Goal: Task Accomplishment & Management: Use online tool/utility

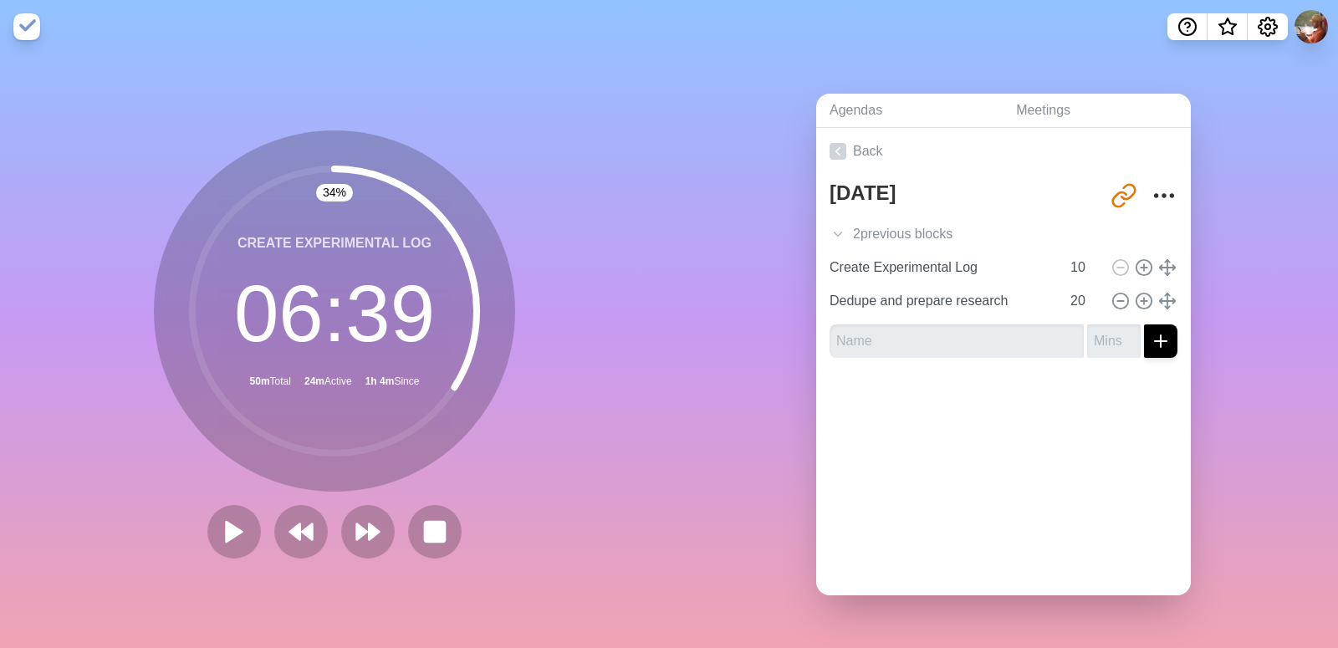
click at [855, 132] on link "Back" at bounding box center [1003, 151] width 375 height 47
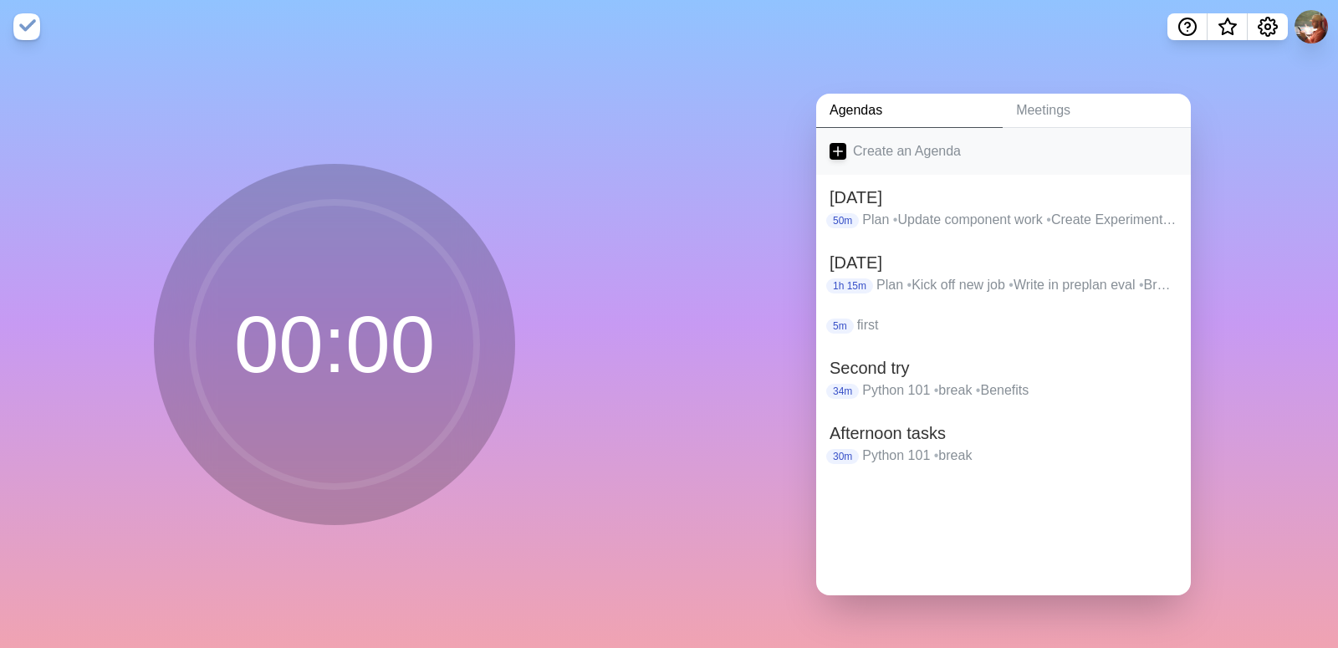
click at [906, 151] on link "Create an Agenda" at bounding box center [1003, 151] width 375 height 47
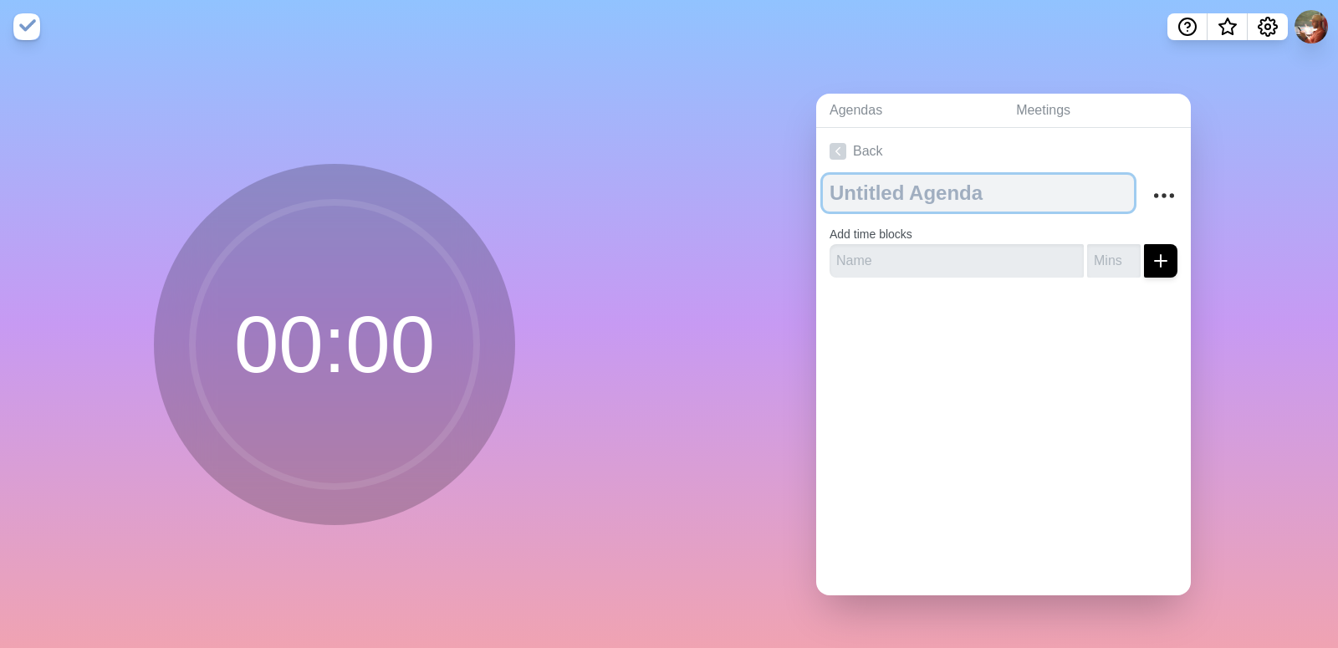
click at [899, 184] on textarea at bounding box center [978, 193] width 311 height 37
type textarea "[DATE]"
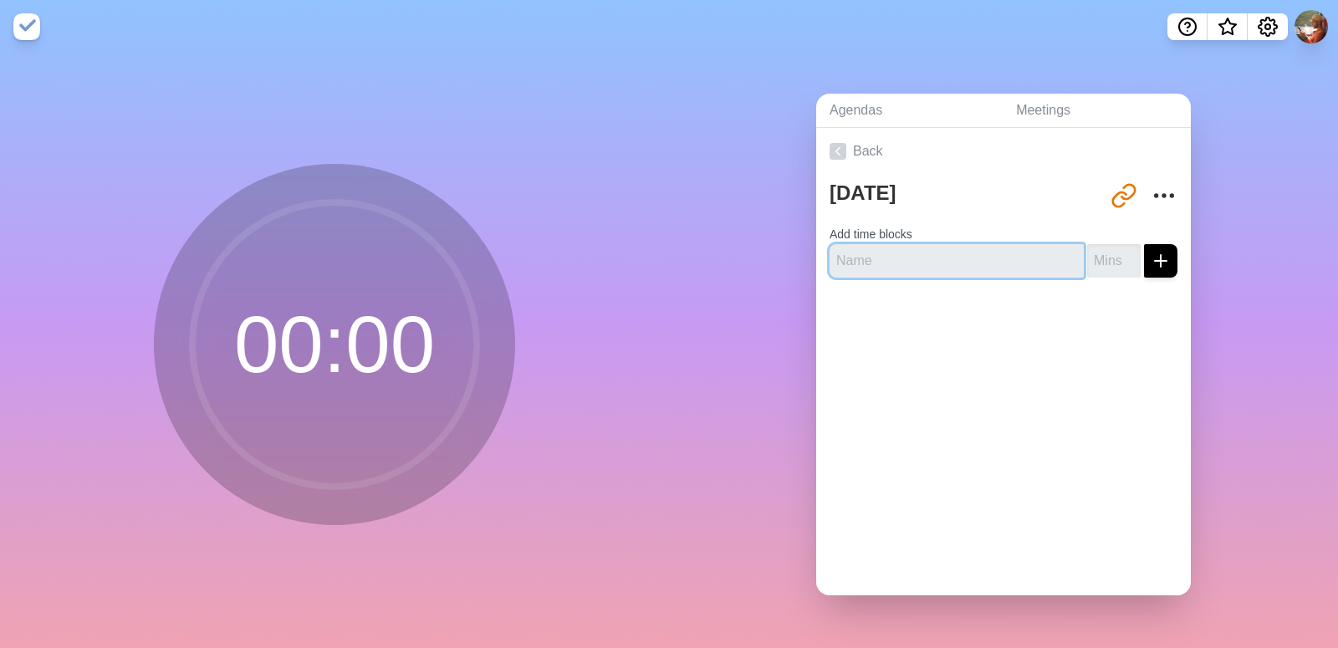
click at [945, 262] on input "text" at bounding box center [957, 260] width 254 height 33
type input "Plan"
type input "10"
click at [1144, 244] on button "submit" at bounding box center [1160, 260] width 33 height 33
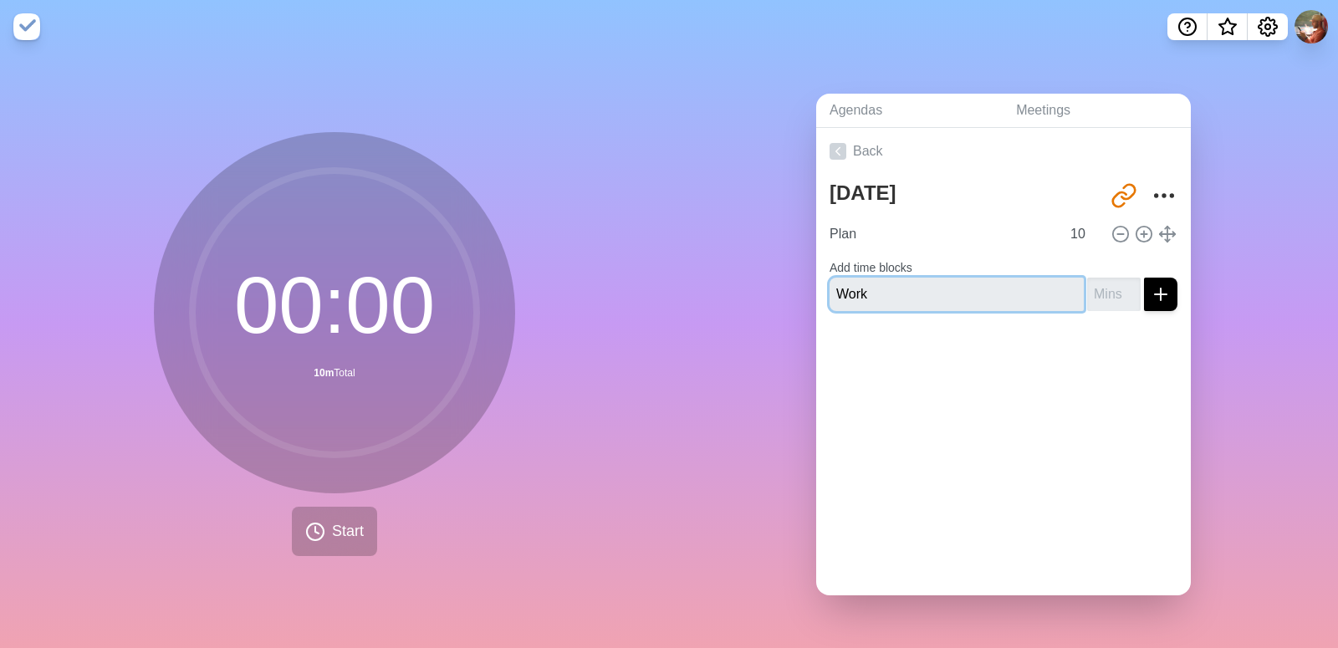
type input "Work"
type input "25"
click at [1144, 278] on button "submit" at bounding box center [1160, 294] width 33 height 33
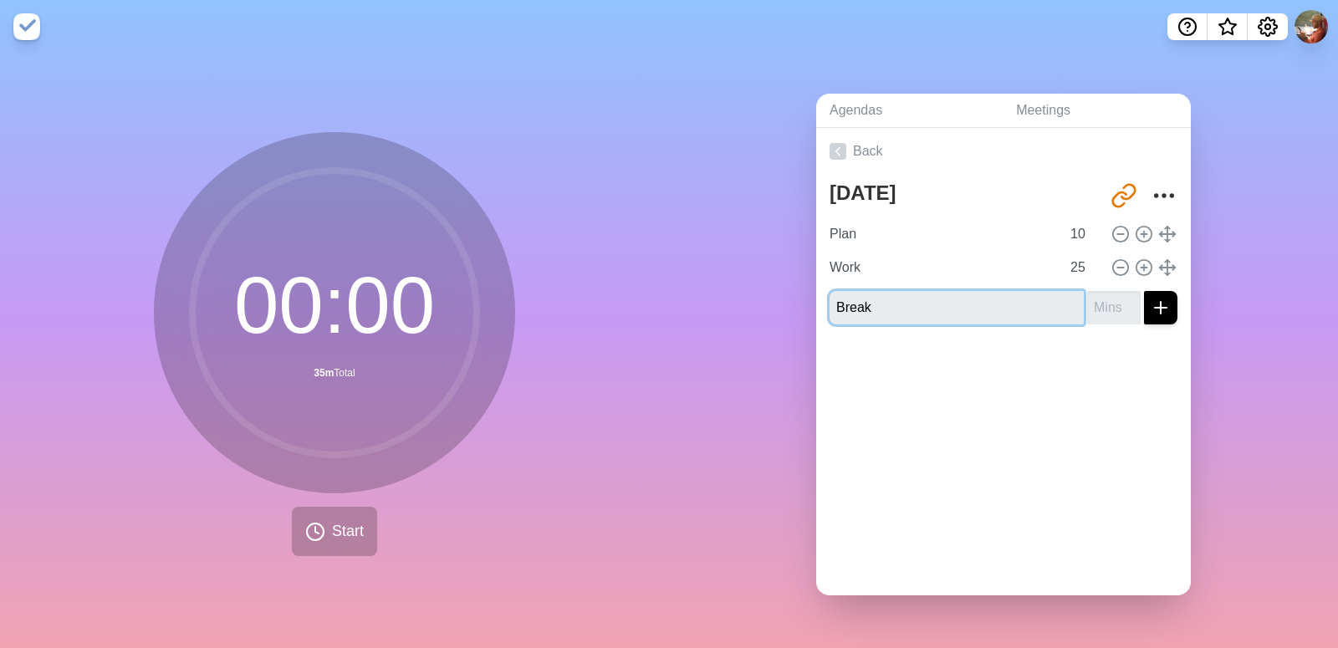
type input "Break"
type input "5"
click at [1144, 291] on button "submit" at bounding box center [1160, 307] width 33 height 33
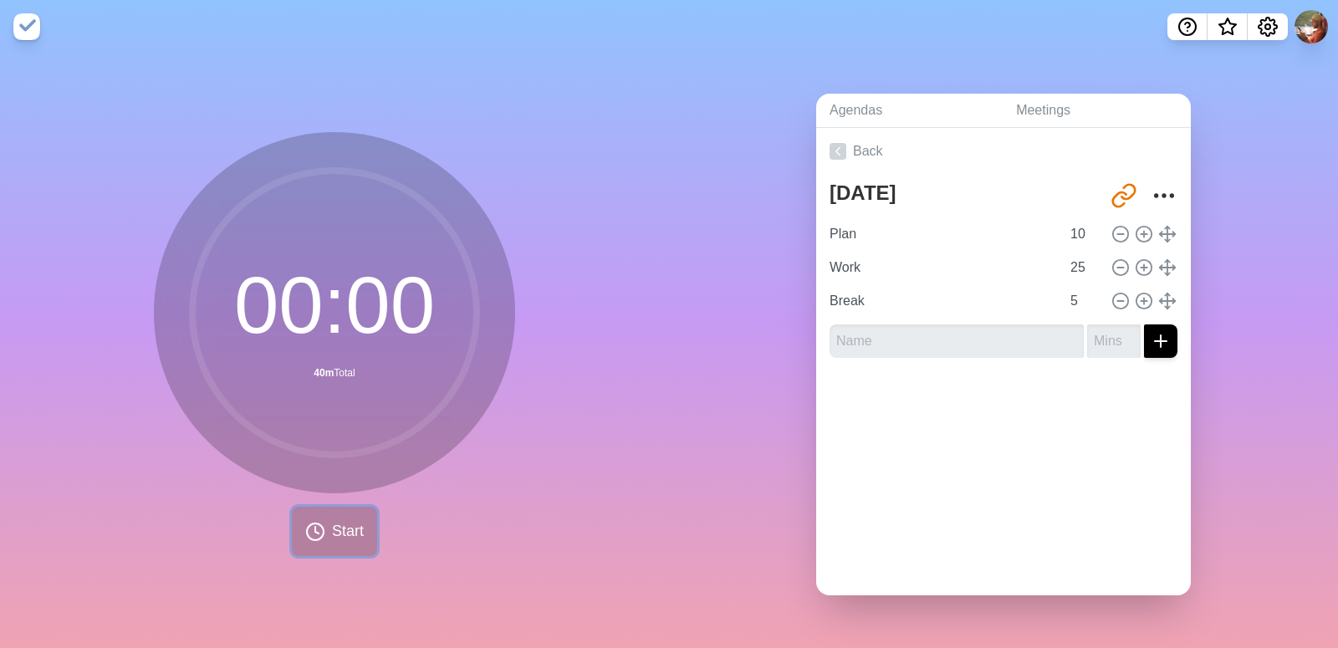
click at [344, 530] on span "Start" at bounding box center [348, 531] width 32 height 23
